Goal: Information Seeking & Learning: Learn about a topic

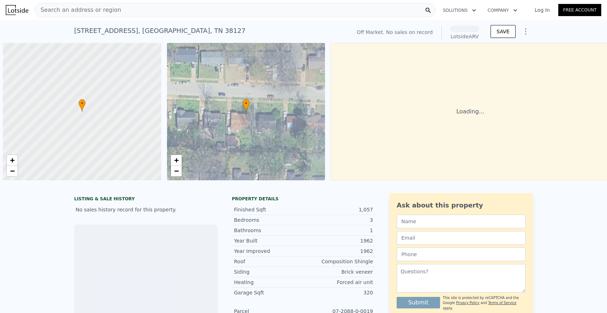
scroll to position [0, 3]
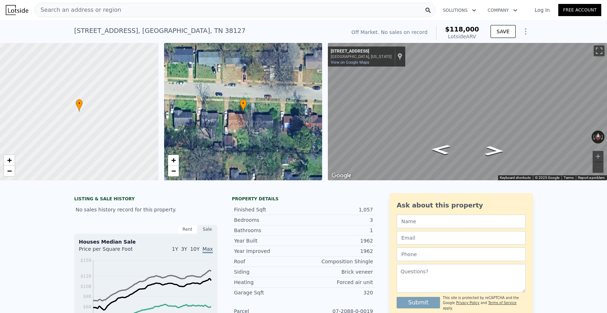
click at [239, 9] on div "Search an address or region" at bounding box center [234, 10] width 401 height 14
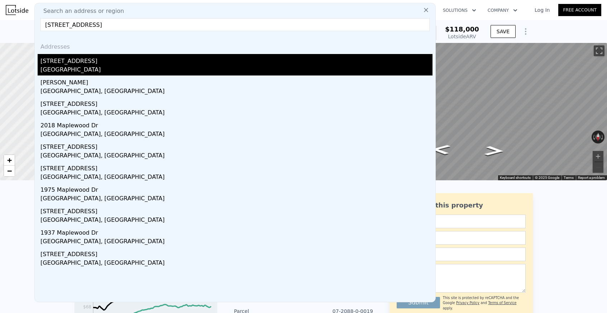
type input "[STREET_ADDRESS]"
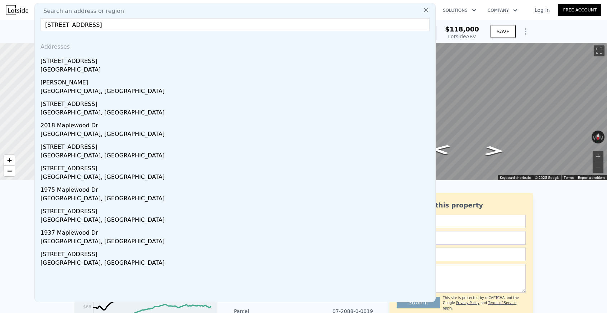
click at [217, 58] on div "[STREET_ADDRESS]" at bounding box center [236, 59] width 392 height 11
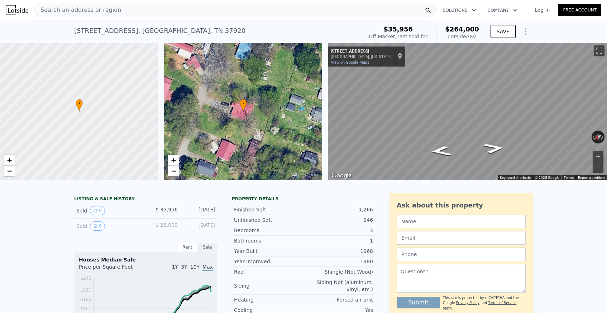
click at [223, 10] on div "Search an address or region" at bounding box center [234, 10] width 401 height 14
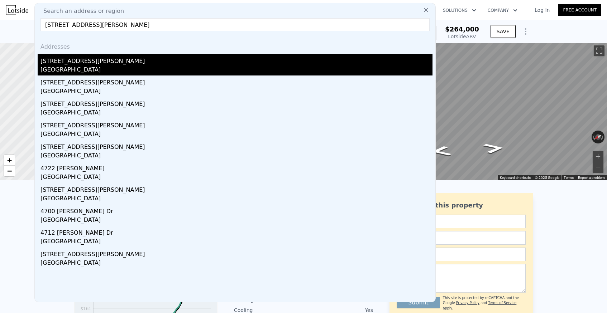
type input "4324 Mildred Dr, Knoxville, TN 37914"
click at [96, 62] on div "[STREET_ADDRESS][PERSON_NAME]" at bounding box center [236, 59] width 392 height 11
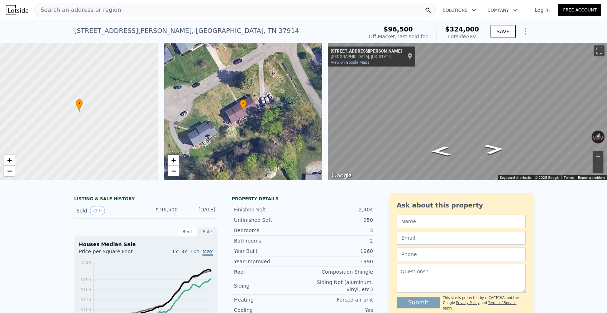
click at [216, 11] on div "Search an address or region" at bounding box center [234, 10] width 401 height 14
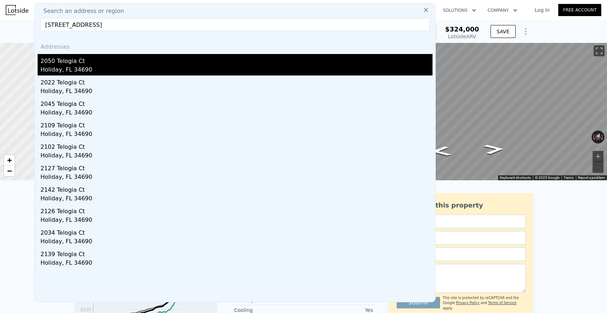
type input "2050 Telogia Ct, Holiday, FL 34690"
click at [164, 67] on div "Holiday, FL 34690" at bounding box center [236, 71] width 392 height 10
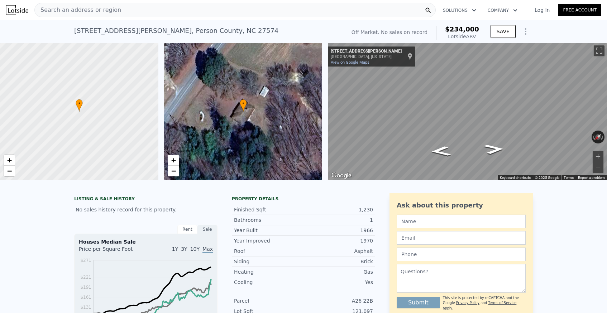
scroll to position [3, 0]
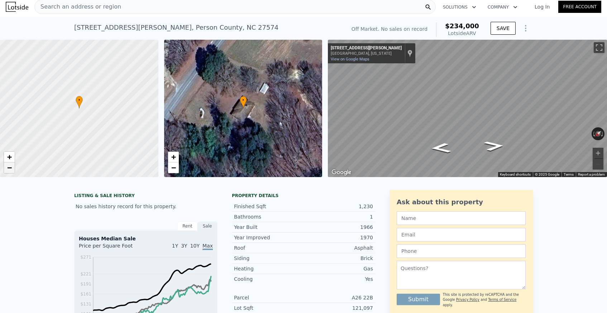
click at [11, 165] on span "−" at bounding box center [9, 167] width 5 height 9
click at [9, 161] on span "+" at bounding box center [9, 157] width 5 height 9
click at [9, 167] on span "−" at bounding box center [9, 167] width 5 height 9
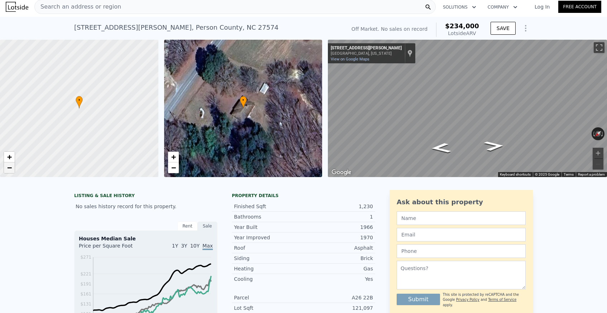
click at [9, 167] on span "−" at bounding box center [9, 167] width 5 height 9
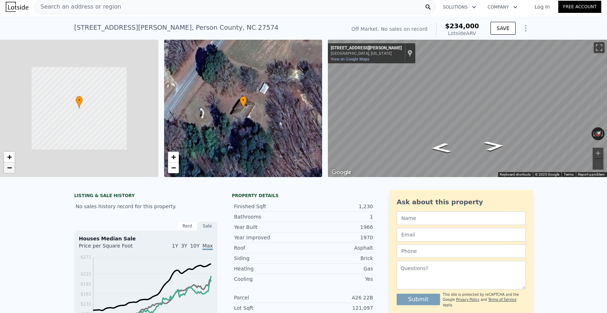
click at [9, 167] on span "−" at bounding box center [9, 167] width 5 height 9
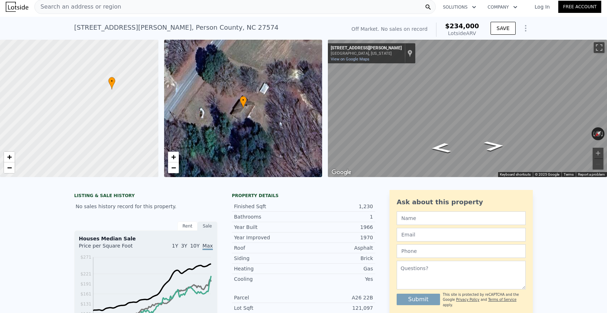
drag, startPoint x: 71, startPoint y: 133, endPoint x: 104, endPoint y: 113, distance: 38.1
click at [104, 114] on div at bounding box center [79, 108] width 190 height 165
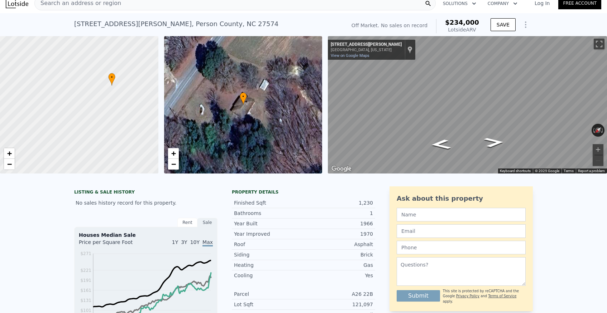
scroll to position [0, 0]
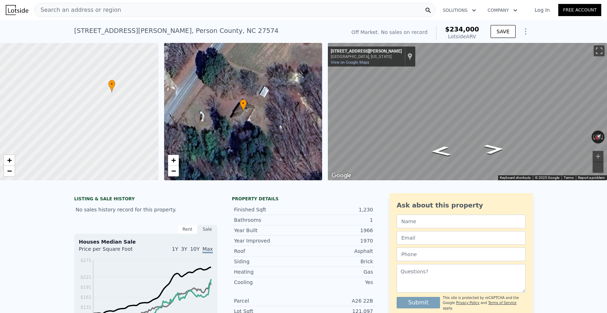
click at [248, 14] on div "Search an address or region" at bounding box center [234, 10] width 401 height 14
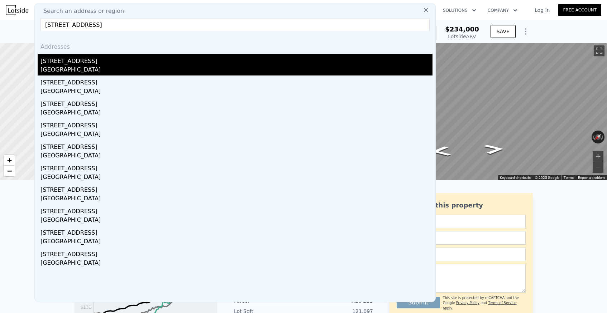
type input "[STREET_ADDRESS]"
click at [178, 59] on div "[STREET_ADDRESS]" at bounding box center [236, 59] width 392 height 11
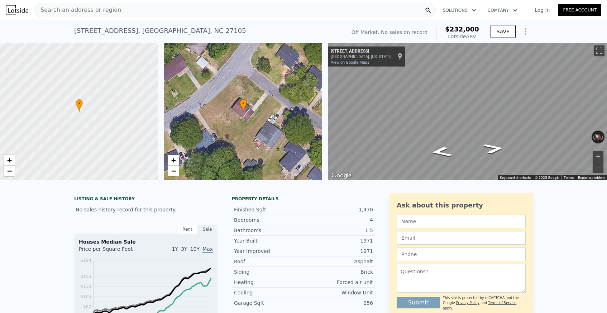
click at [171, 11] on div "Search an address or region" at bounding box center [234, 10] width 401 height 14
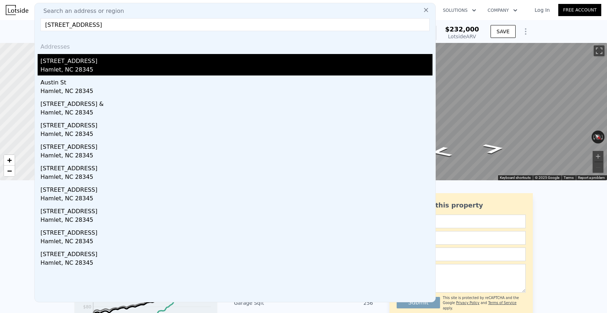
type input "[STREET_ADDRESS]"
click at [146, 66] on div "Hamlet, NC 28345" at bounding box center [236, 71] width 392 height 10
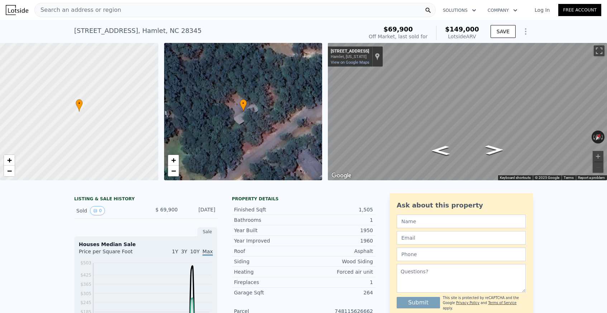
click at [166, 3] on div "Search an address or region" at bounding box center [234, 10] width 401 height 14
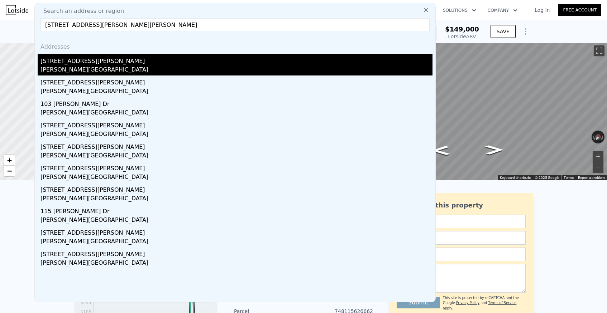
type input "[STREET_ADDRESS][PERSON_NAME][PERSON_NAME]"
click at [131, 66] on div "[PERSON_NAME][GEOGRAPHIC_DATA]" at bounding box center [236, 71] width 392 height 10
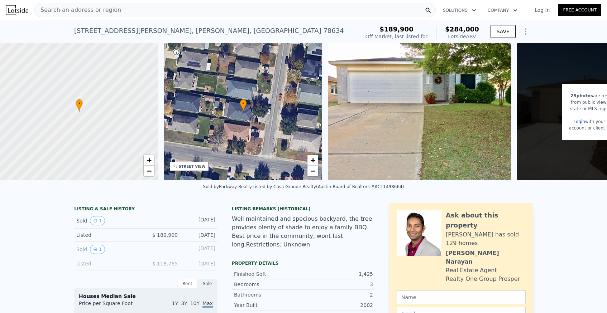
click at [250, 12] on div "Search an address or region" at bounding box center [234, 10] width 401 height 14
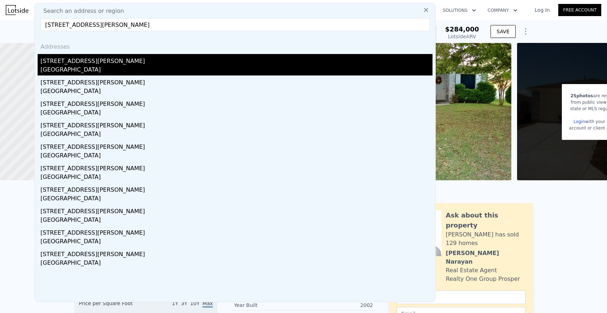
type input "[STREET_ADDRESS][PERSON_NAME]"
click at [234, 61] on div "[STREET_ADDRESS][PERSON_NAME]" at bounding box center [236, 59] width 392 height 11
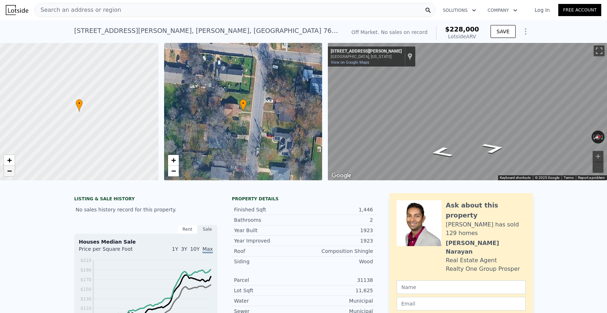
click at [13, 173] on link "−" at bounding box center [9, 171] width 11 height 11
click at [14, 173] on link "−" at bounding box center [9, 171] width 11 height 11
click at [11, 158] on span "+" at bounding box center [9, 160] width 5 height 9
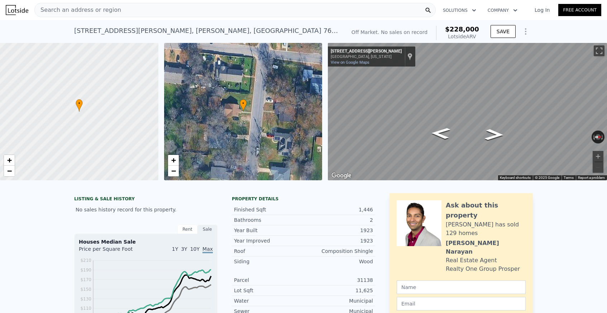
click at [162, 11] on div "Search an address or region" at bounding box center [234, 10] width 401 height 14
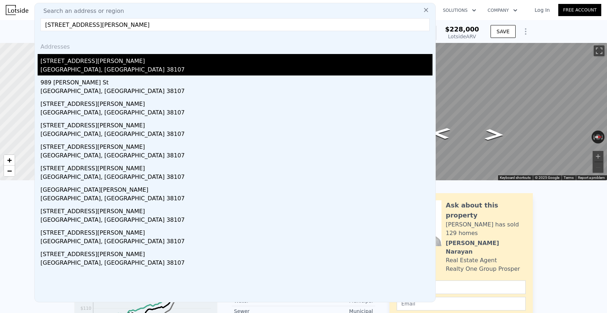
type input "[STREET_ADDRESS][PERSON_NAME]"
click at [128, 61] on div "[STREET_ADDRESS][PERSON_NAME]" at bounding box center [236, 59] width 392 height 11
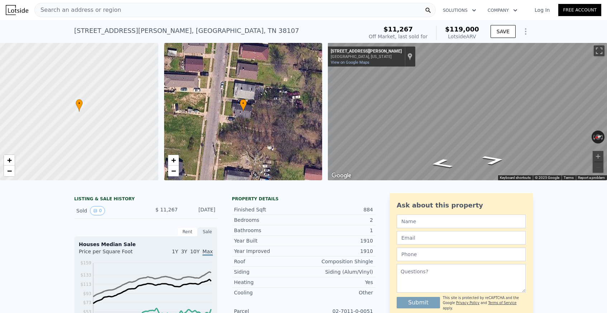
click at [156, 11] on div "Search an address or region" at bounding box center [234, 10] width 401 height 14
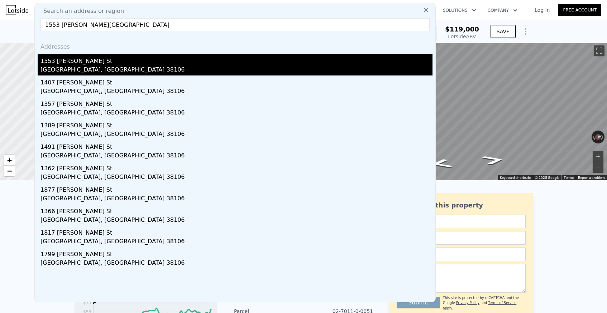
type input "1553 [PERSON_NAME][GEOGRAPHIC_DATA]"
click at [141, 64] on div "1553 [PERSON_NAME] St" at bounding box center [236, 59] width 392 height 11
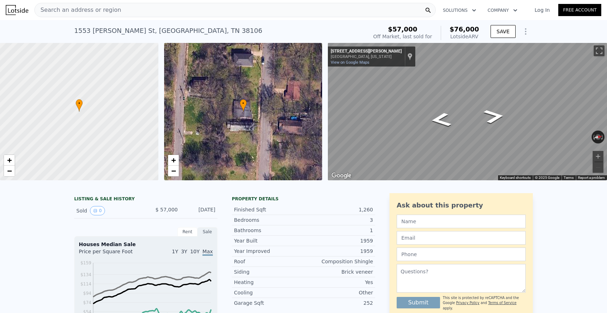
click at [245, 12] on div "Search an address or region" at bounding box center [234, 10] width 401 height 14
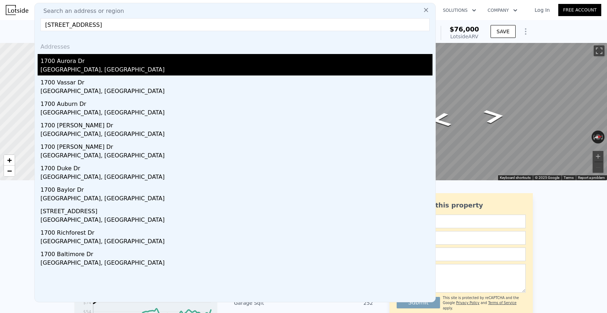
type input "[STREET_ADDRESS]"
click at [200, 66] on div "[GEOGRAPHIC_DATA], [GEOGRAPHIC_DATA]" at bounding box center [236, 71] width 392 height 10
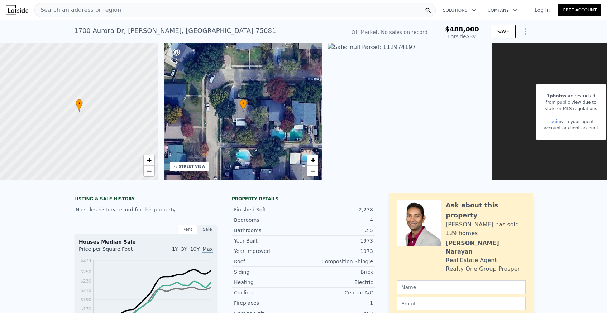
click at [177, 31] on div "[STREET_ADDRESS]" at bounding box center [175, 31] width 202 height 10
copy div "[STREET_ADDRESS] No sales on record (~ARV $488k )"
click at [223, 11] on div "Search an address or region" at bounding box center [234, 10] width 401 height 14
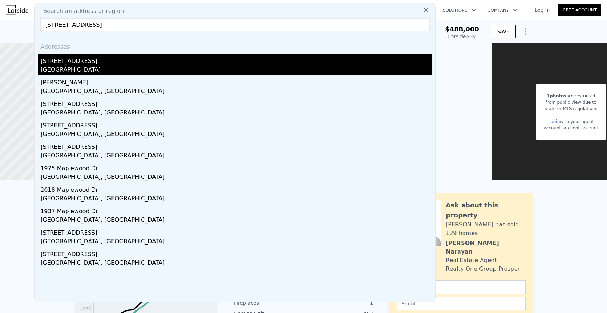
type input "[STREET_ADDRESS]"
click at [159, 61] on div "[STREET_ADDRESS]" at bounding box center [236, 59] width 392 height 11
